Goal: Task Accomplishment & Management: Manage account settings

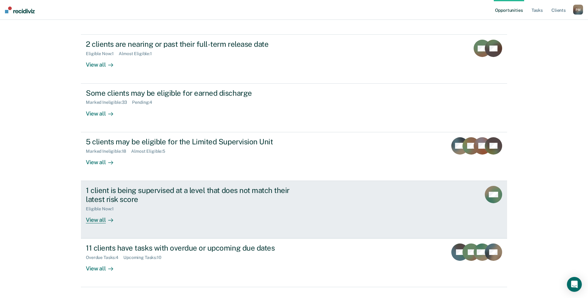
scroll to position [67, 0]
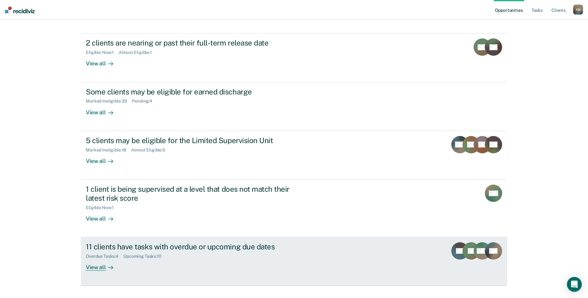
click at [109, 268] on icon at bounding box center [110, 268] width 5 height 0
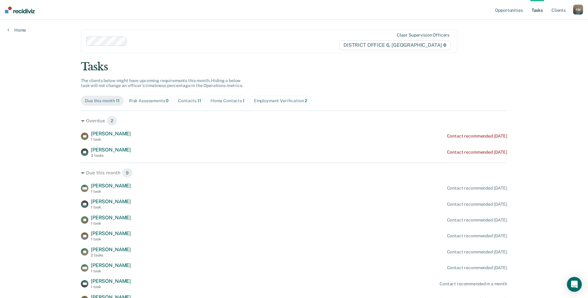
click at [230, 102] on div "Home Contacts 1" at bounding box center [227, 100] width 34 height 5
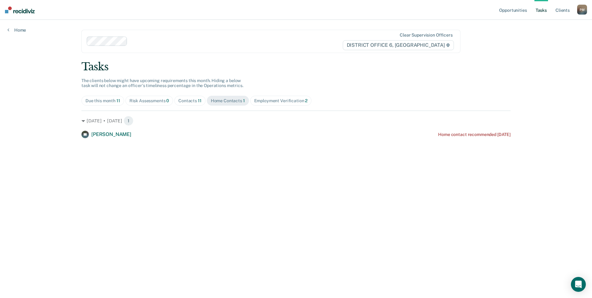
click at [98, 103] on div "Due this month 11" at bounding box center [103, 100] width 35 height 5
